Goal: Find specific page/section: Find specific page/section

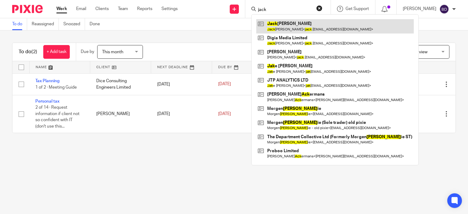
type input "jack"
click at [279, 24] on link at bounding box center [334, 26] width 157 height 14
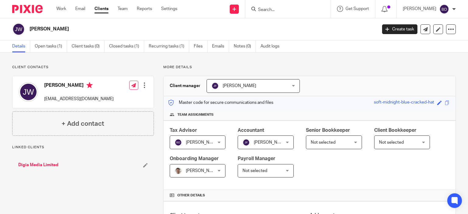
click at [49, 48] on link "Open tasks (1)" at bounding box center [51, 47] width 32 height 12
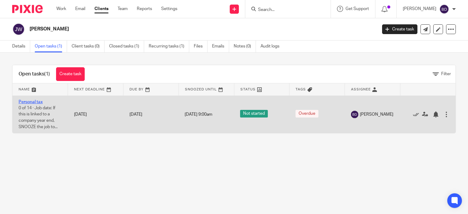
click at [34, 100] on link "Personal tax" at bounding box center [31, 102] width 24 height 4
